Goal: Transaction & Acquisition: Purchase product/service

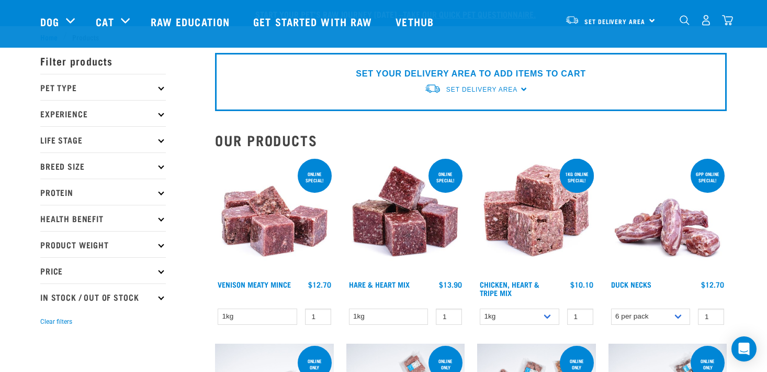
select select "731"
select select "341961"
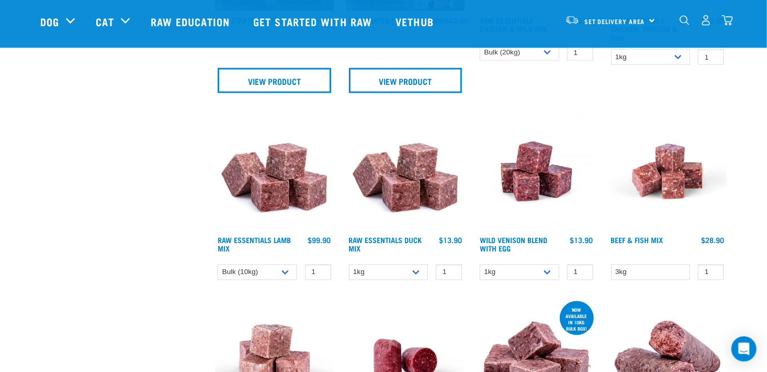
click at [285, 175] on img at bounding box center [274, 171] width 119 height 119
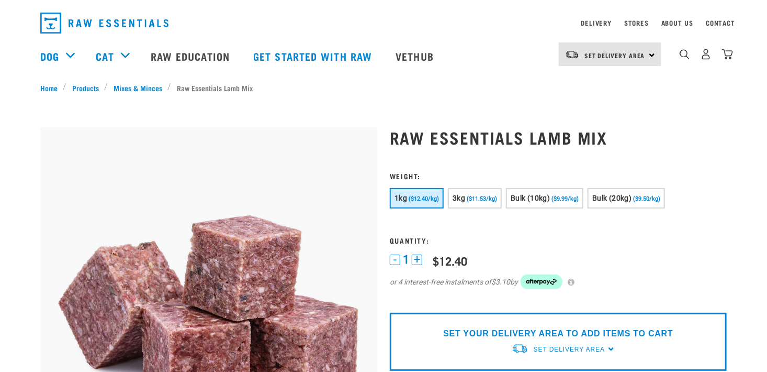
scroll to position [59, 0]
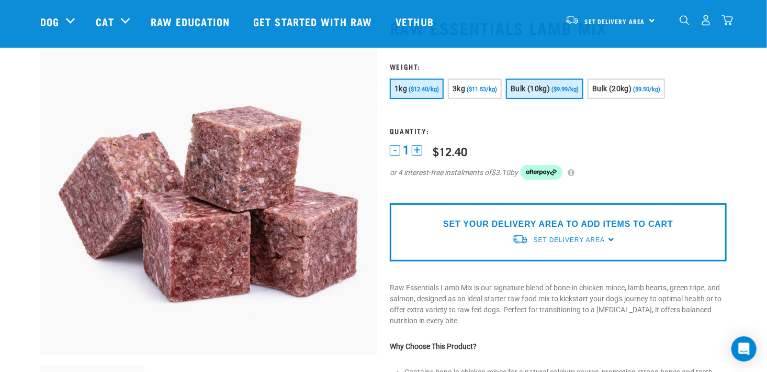
click at [552, 95] on button "Bulk (10kg) ($9.99/kg)" at bounding box center [544, 89] width 77 height 20
click at [512, 225] on p "SET YOUR DELIVERY AREA TO ADD ITEMS TO CART" at bounding box center [558, 224] width 230 height 13
click at [556, 238] on span "Set Delivery Area" at bounding box center [569, 239] width 71 height 7
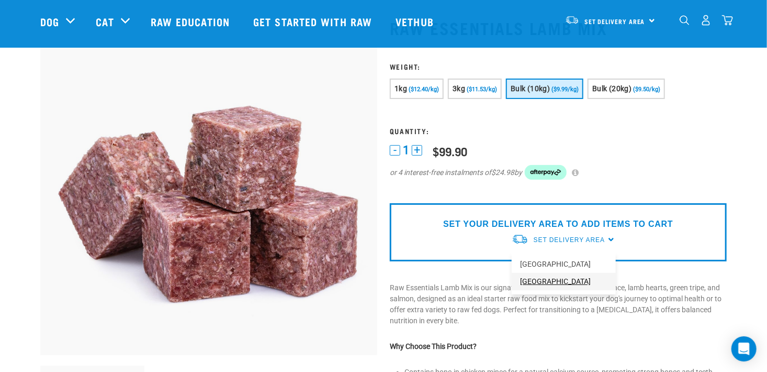
click at [541, 282] on link "[GEOGRAPHIC_DATA]" at bounding box center [564, 281] width 104 height 17
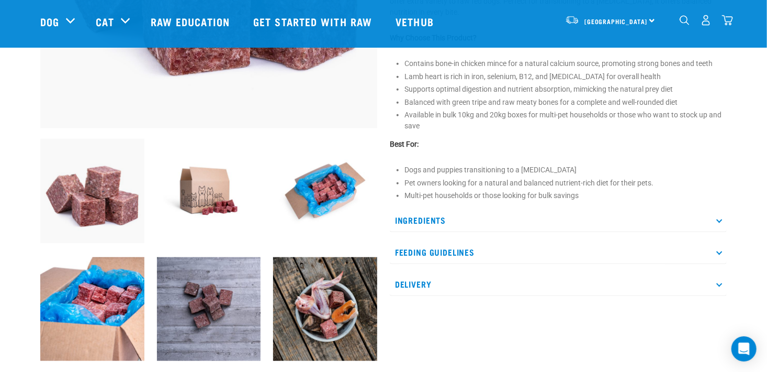
scroll to position [321, 0]
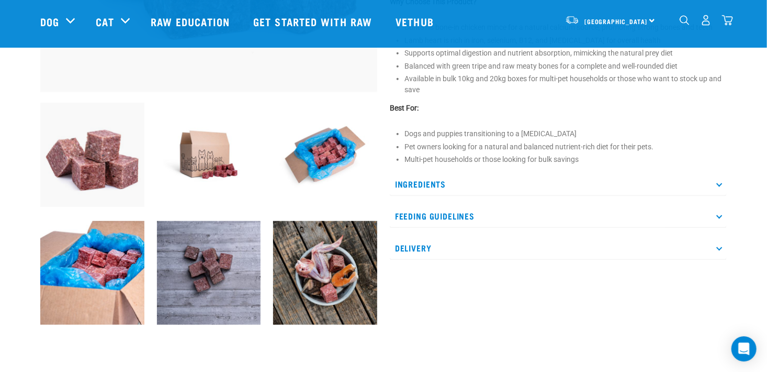
click at [719, 185] on icon at bounding box center [720, 184] width 6 height 6
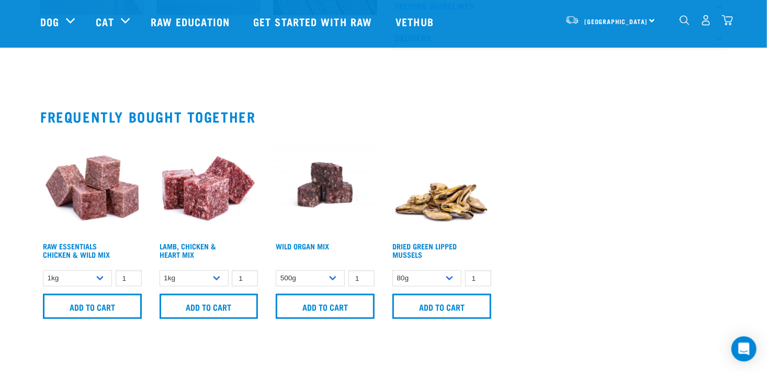
scroll to position [634, 0]
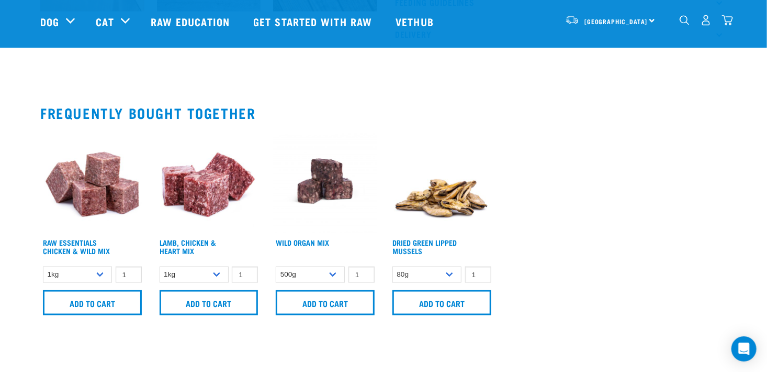
click at [305, 138] on img at bounding box center [325, 181] width 104 height 104
click at [101, 275] on select "1kg 3kg Bulk (20kg)" at bounding box center [77, 274] width 69 height 16
select select "731"
click at [43, 266] on select "1kg 3kg Bulk (20kg)" at bounding box center [77, 274] width 69 height 16
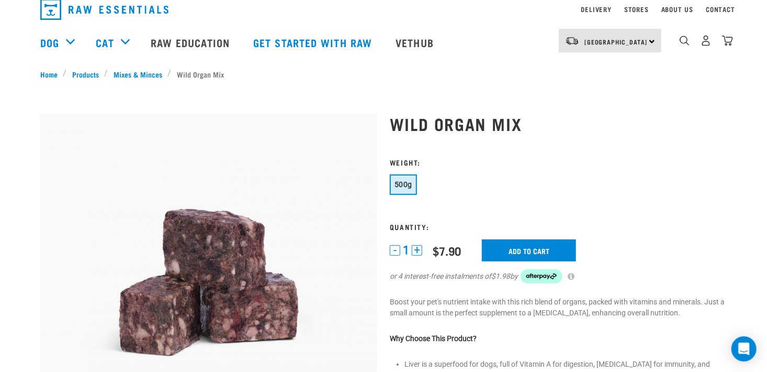
scroll to position [40, 0]
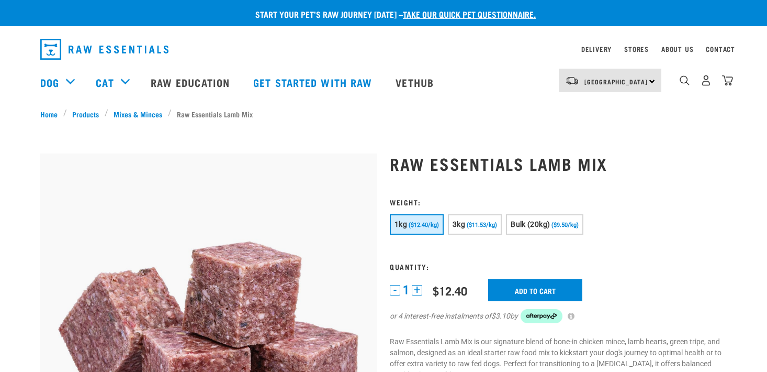
select select "731"
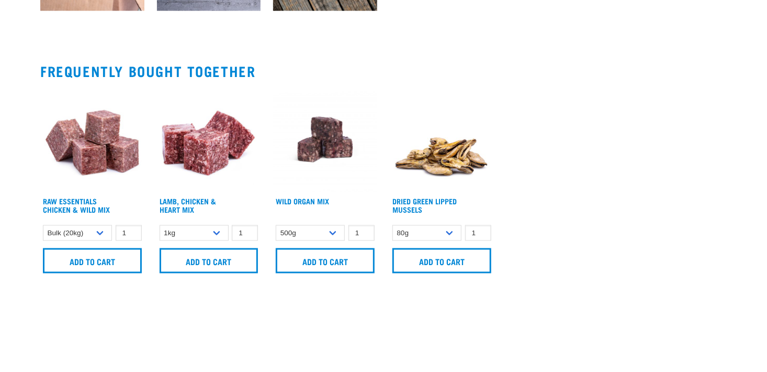
scroll to position [712, 0]
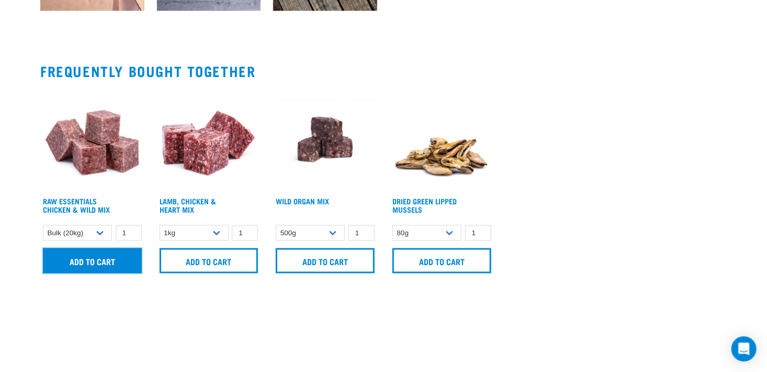
click at [91, 262] on input "Add to cart" at bounding box center [92, 260] width 99 height 25
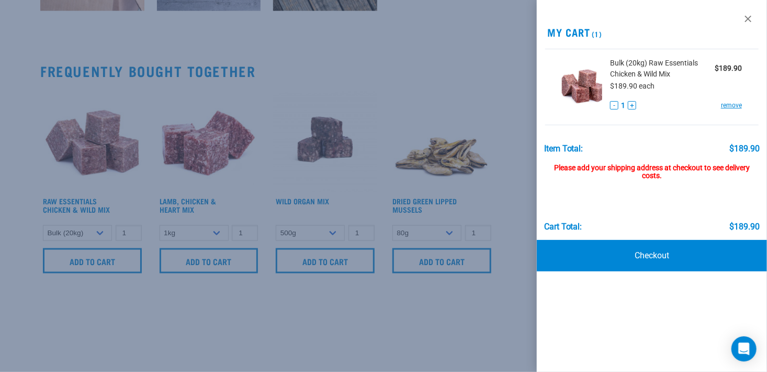
click at [638, 78] on span "Bulk (20kg) Raw Essentials Chicken & Wild Mix" at bounding box center [662, 69] width 105 height 22
click at [103, 141] on div at bounding box center [383, 186] width 767 height 372
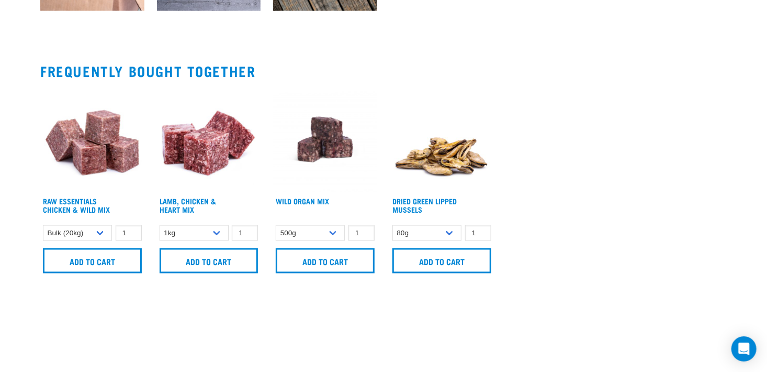
click at [103, 141] on img at bounding box center [92, 139] width 104 height 104
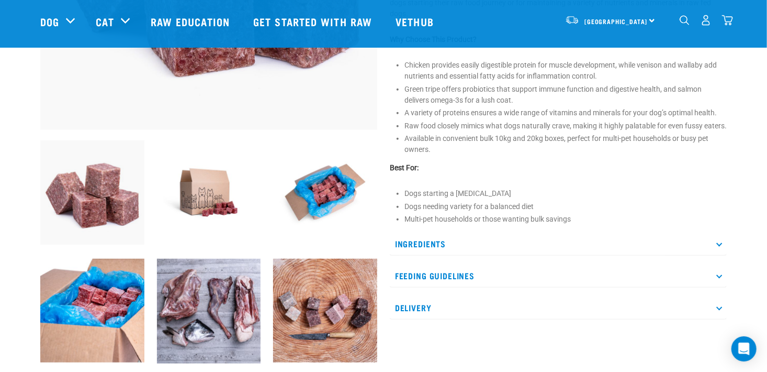
scroll to position [285, 0]
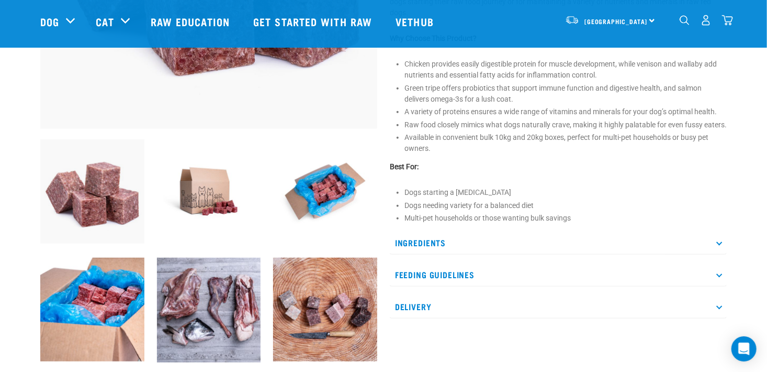
click at [719, 245] on icon at bounding box center [720, 243] width 6 height 6
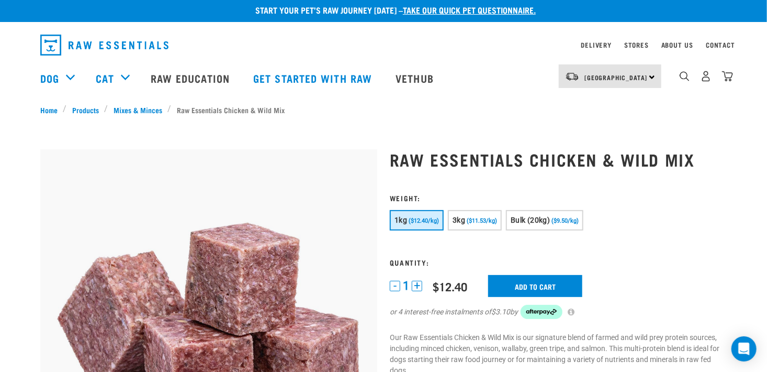
scroll to position [4, 0]
click at [553, 220] on span "($9.50/kg)" at bounding box center [565, 220] width 27 height 7
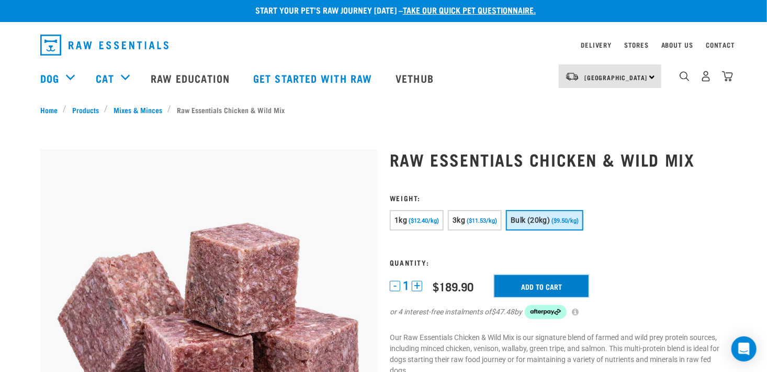
click at [544, 287] on input "Add to cart" at bounding box center [542, 286] width 94 height 22
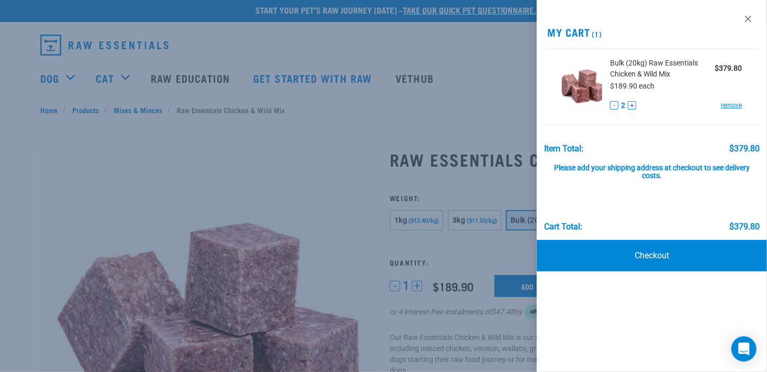
click at [615, 106] on button "-" at bounding box center [614, 105] width 8 height 8
click at [254, 163] on div at bounding box center [383, 186] width 767 height 372
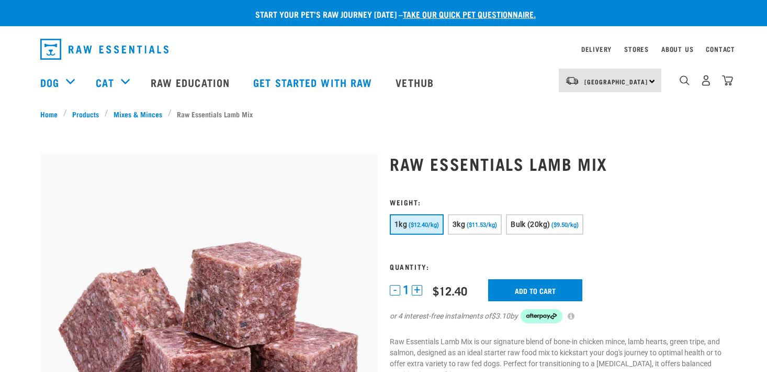
select select "731"
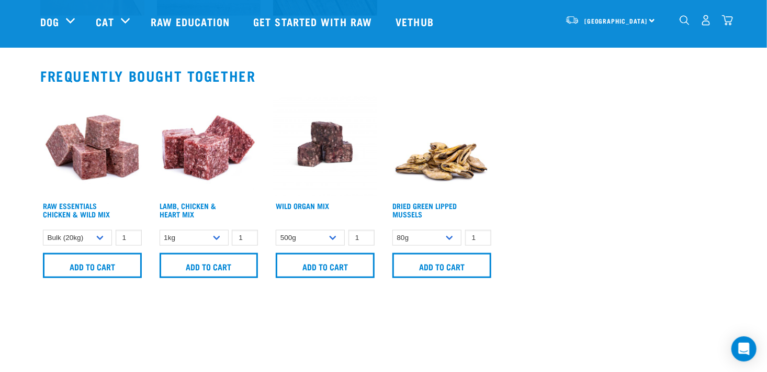
scroll to position [630, 0]
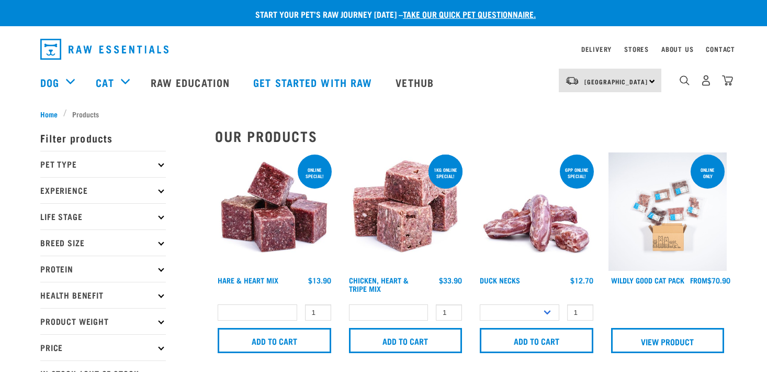
select select
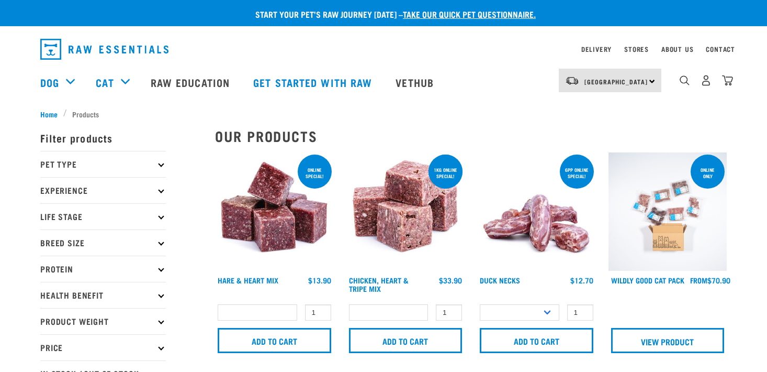
select select
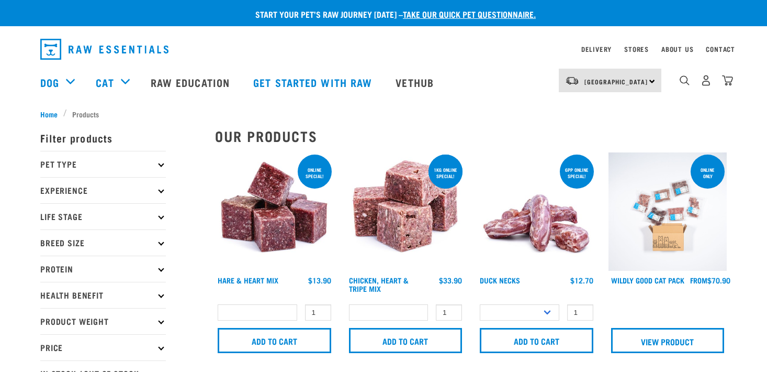
select select
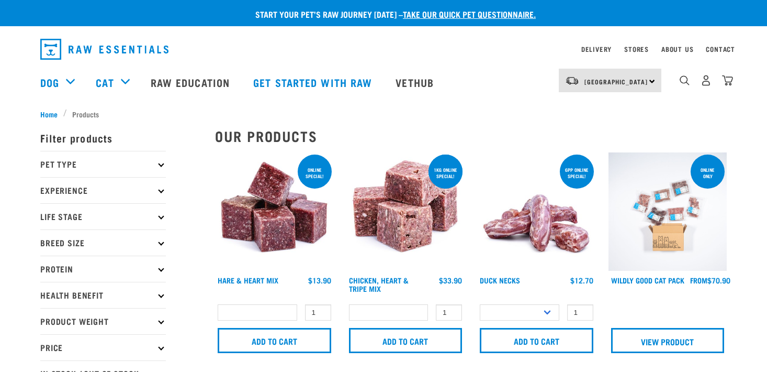
select select
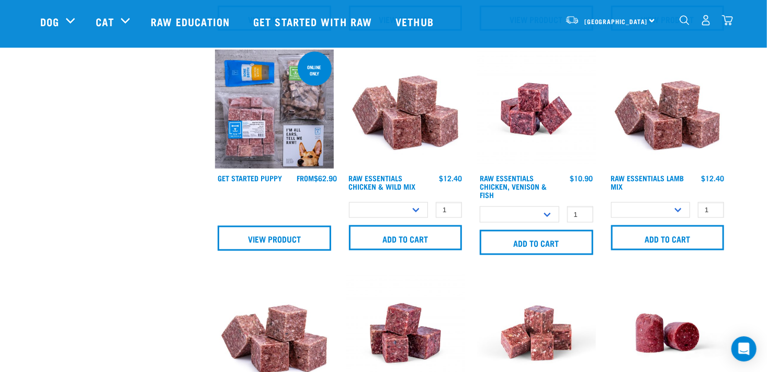
scroll to position [684, 0]
click at [664, 117] on img at bounding box center [668, 109] width 119 height 119
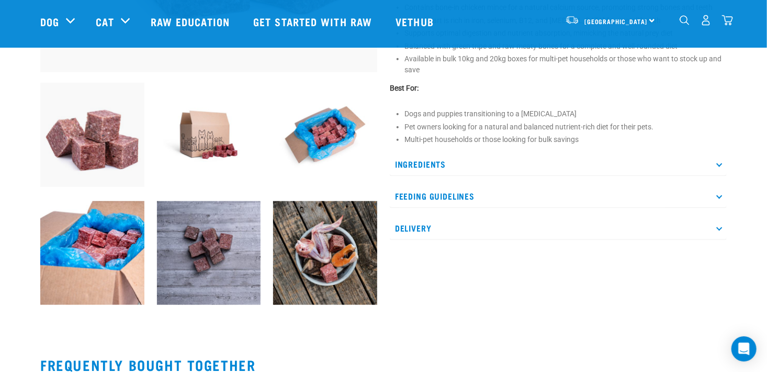
scroll to position [343, 0]
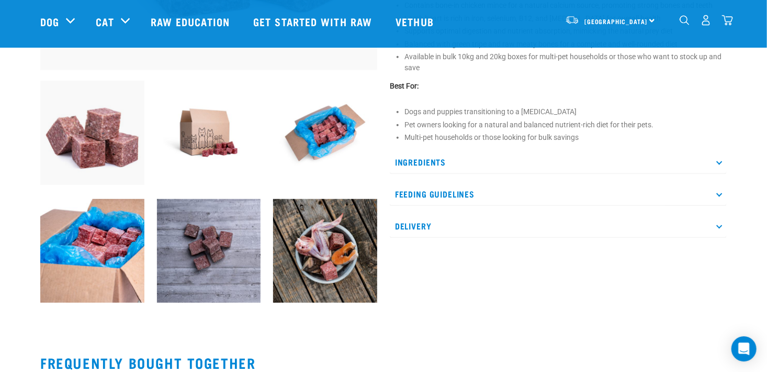
click at [720, 162] on icon at bounding box center [720, 162] width 6 height 6
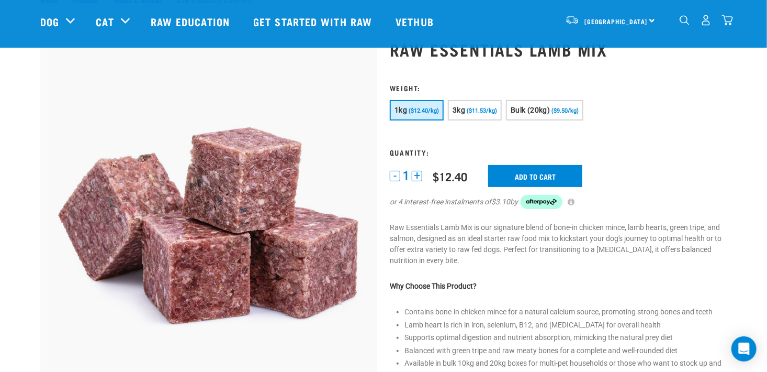
scroll to position [36, 0]
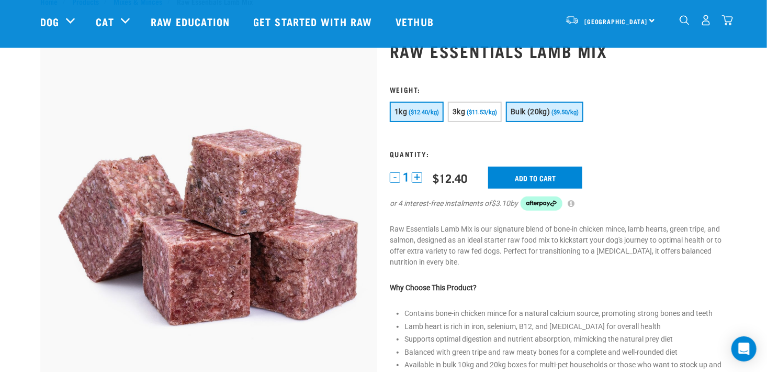
click at [555, 109] on span "($9.50/kg)" at bounding box center [565, 112] width 27 height 7
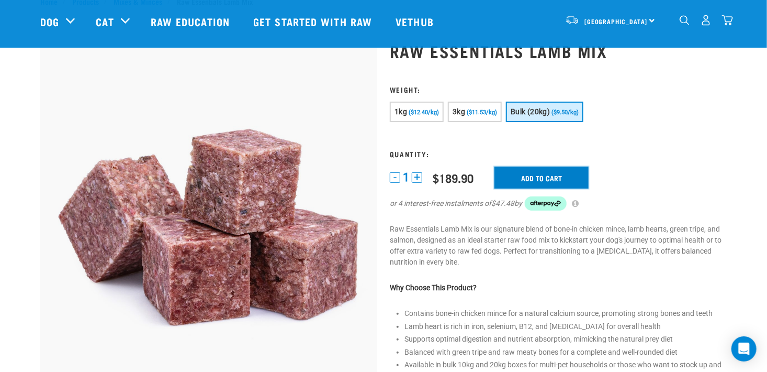
click at [552, 175] on input "Add to cart" at bounding box center [542, 177] width 94 height 22
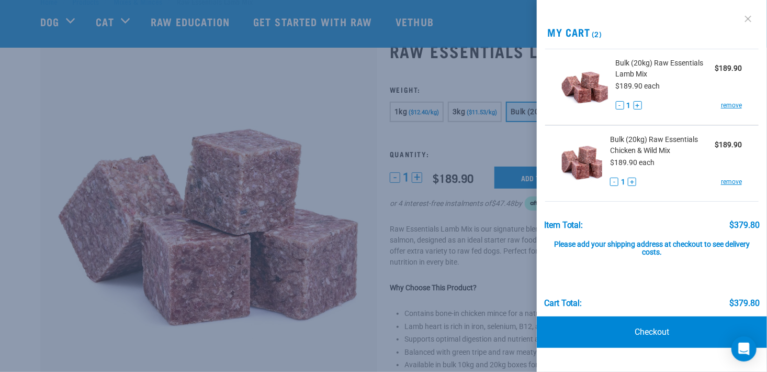
click at [751, 16] on link at bounding box center [748, 18] width 17 height 17
